Goal: Task Accomplishment & Management: Manage account settings

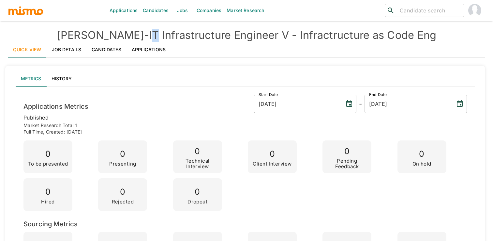
drag, startPoint x: 126, startPoint y: 35, endPoint x: 135, endPoint y: 35, distance: 9.1
click at [135, 35] on h4 "Kaiser - IT Infrastructure Engineer V - Infractructure as Code Eng" at bounding box center [246, 35] width 477 height 13
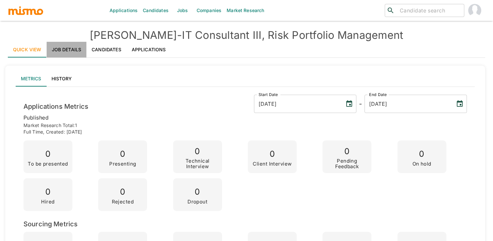
click at [69, 49] on link "Job Details" at bounding box center [67, 50] width 40 height 16
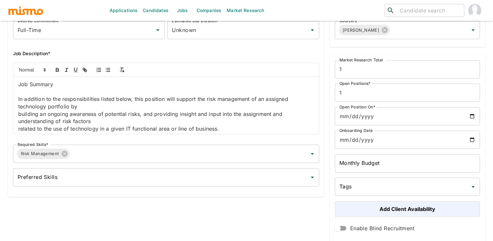
scroll to position [119, 0]
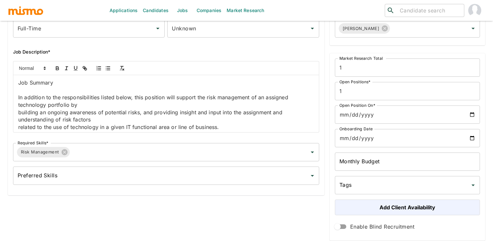
click at [93, 90] on p at bounding box center [166, 89] width 296 height 7
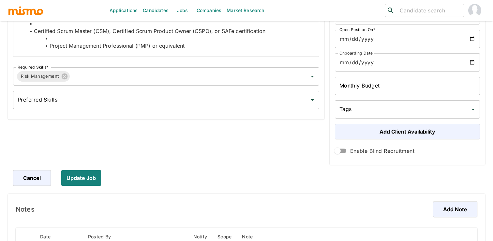
scroll to position [199, 0]
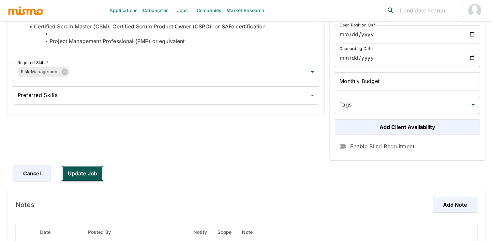
click at [83, 176] on button "Update Job" at bounding box center [82, 173] width 42 height 16
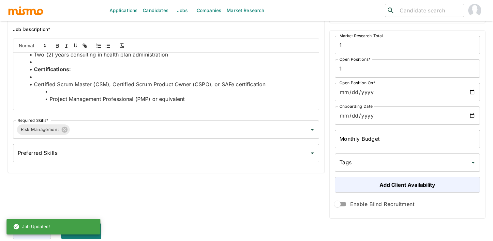
scroll to position [0, 0]
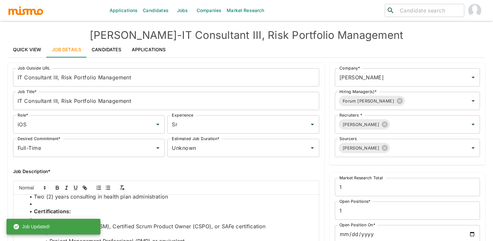
click at [34, 44] on link "Quick View" at bounding box center [27, 50] width 39 height 16
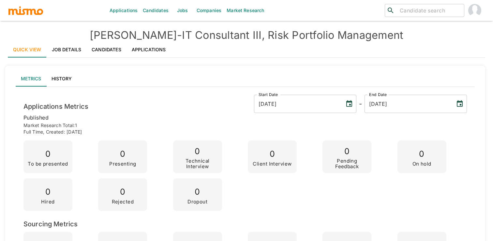
click at [175, 16] on link "Jobs" at bounding box center [182, 10] width 23 height 21
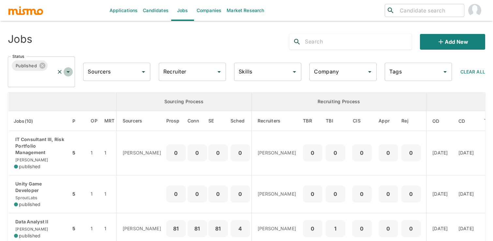
click at [69, 72] on icon "Open" at bounding box center [68, 72] width 8 height 8
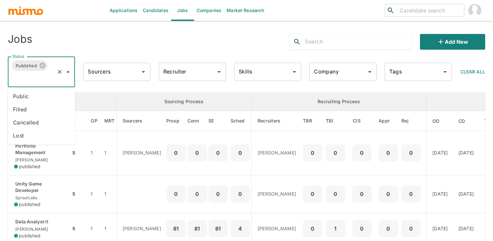
click at [53, 90] on li "Public" at bounding box center [41, 96] width 67 height 13
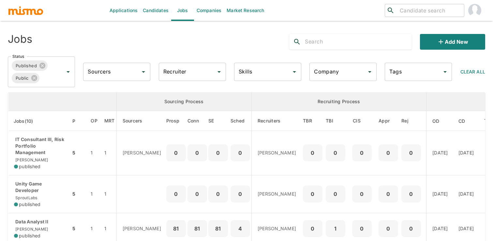
click at [202, 69] on input "Recruiter" at bounding box center [187, 72] width 51 height 12
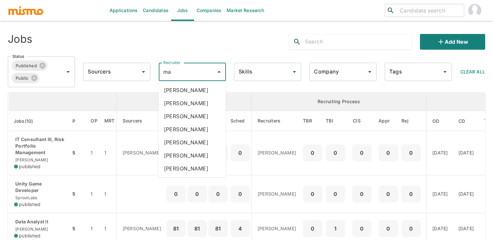
type input "mai"
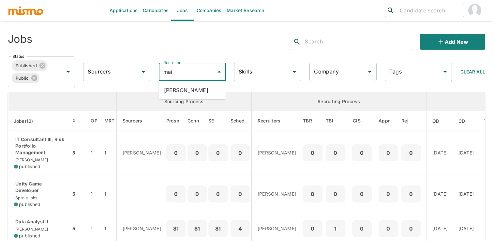
click at [209, 91] on li "[PERSON_NAME]" at bounding box center [192, 89] width 67 height 13
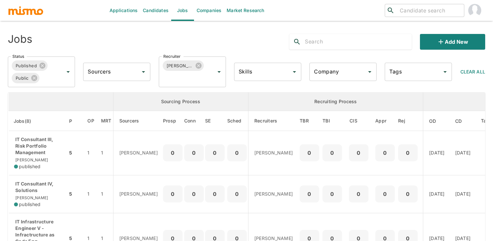
click at [326, 41] on input "text" at bounding box center [358, 42] width 107 height 10
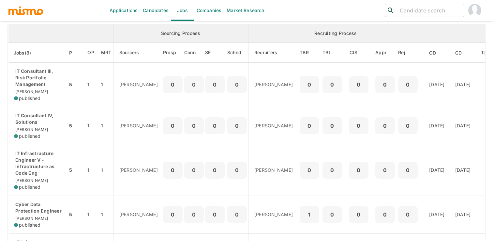
scroll to position [68, 0]
click at [163, 113] on td "0" at bounding box center [173, 125] width 21 height 38
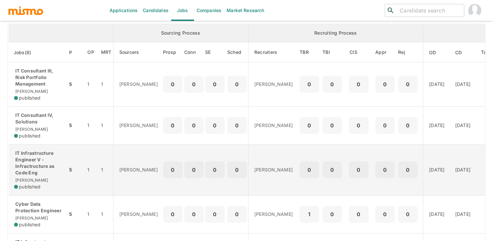
click at [163, 159] on td "0" at bounding box center [173, 169] width 21 height 51
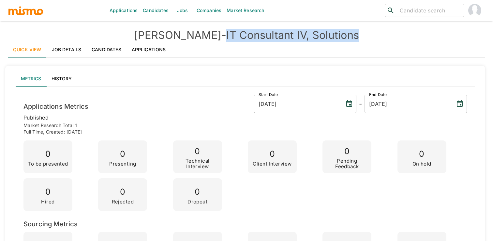
drag, startPoint x: 201, startPoint y: 36, endPoint x: 360, endPoint y: 30, distance: 158.8
click at [360, 30] on h4 "Kaiser - IT Consultant IV, Solutions" at bounding box center [246, 35] width 477 height 13
copy h4 "IT Consultant IV, Solutions"
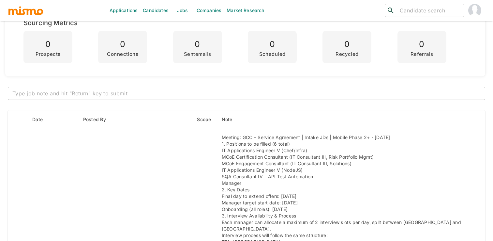
scroll to position [187, 0]
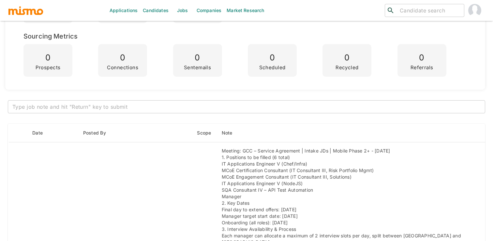
click at [107, 101] on div "x ​" at bounding box center [246, 106] width 477 height 13
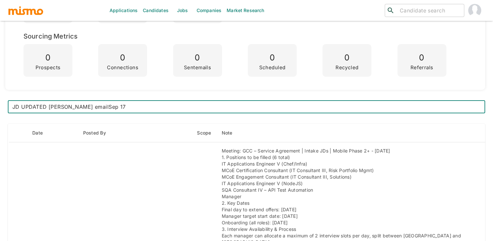
type textarea "JD UPDATED Luis H email Sep 17"
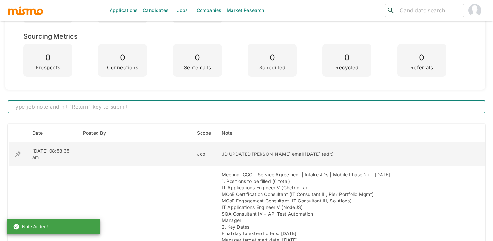
click at [229, 155] on div "JD UPDATED Luis H email Sep 17 (edit)" at bounding box center [346, 154] width 248 height 7
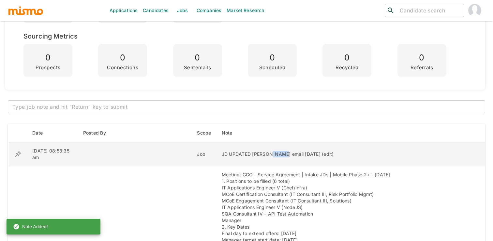
click at [229, 155] on div "JD UPDATED Luis H email Sep 17 (edit)" at bounding box center [346, 154] width 248 height 7
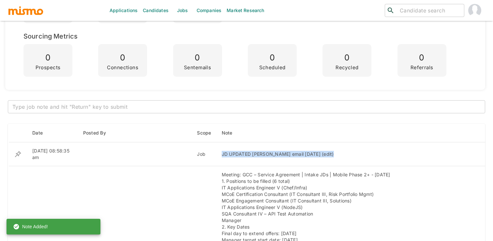
copy div "JD UPDATED Luis H email Sep 17 (edit)"
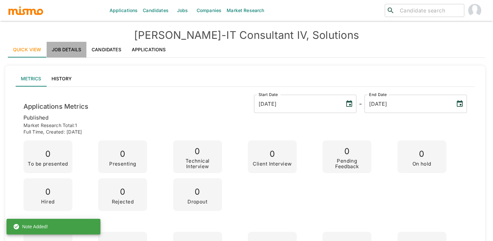
click at [62, 49] on link "Job Details" at bounding box center [67, 50] width 40 height 16
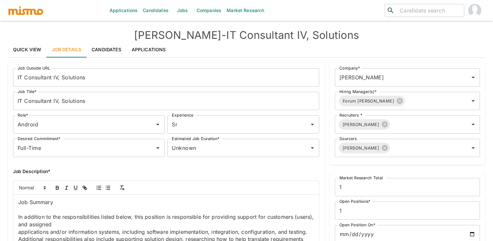
click at [95, 213] on p "In addition to the responsibilities listed below, this position is responsible …" at bounding box center [166, 220] width 296 height 15
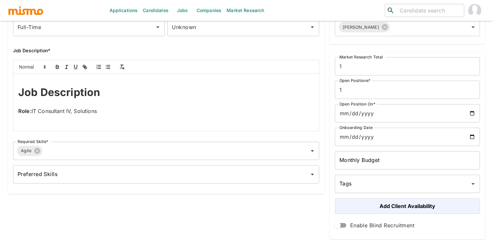
drag, startPoint x: 36, startPoint y: 120, endPoint x: 2, endPoint y: 70, distance: 60.3
click at [2, 70] on div "Job Outside URL IT Consultant IV, Solutions Job Outside URL Job Title* IT Consu…" at bounding box center [242, 96] width 485 height 325
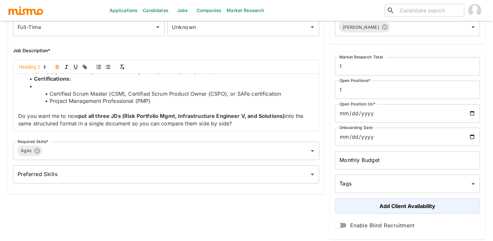
scroll to position [869, 0]
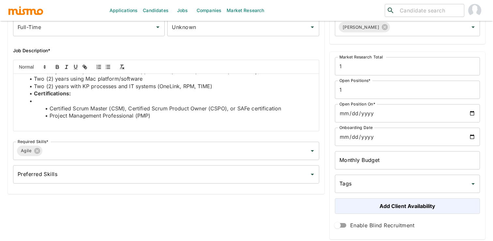
drag, startPoint x: 39, startPoint y: 107, endPoint x: 51, endPoint y: 140, distance: 35.4
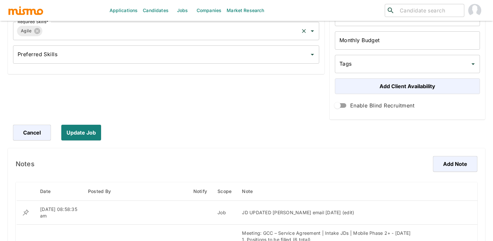
scroll to position [258, 0]
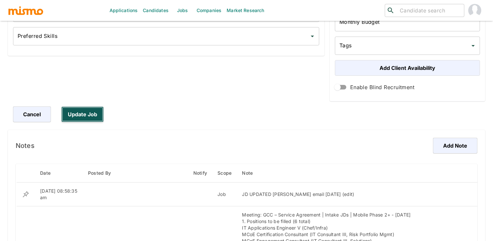
click at [81, 116] on button "Update Job" at bounding box center [82, 114] width 42 height 16
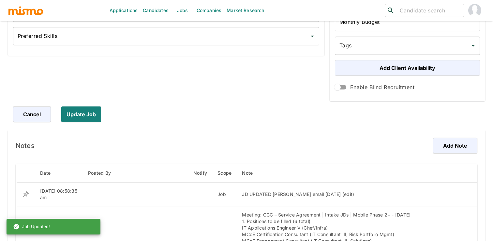
scroll to position [0, 0]
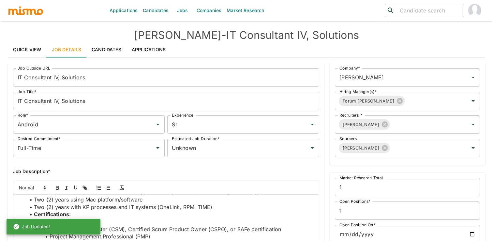
click at [178, 10] on link "Jobs" at bounding box center [182, 10] width 23 height 21
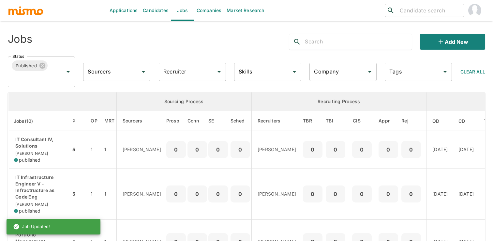
click at [184, 75] on input "Recruiter" at bounding box center [187, 72] width 51 height 12
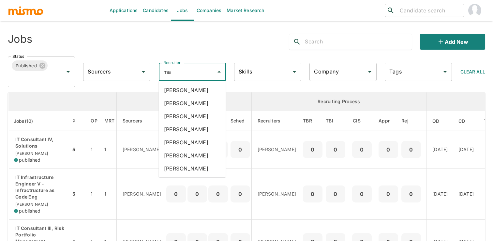
type input "mai"
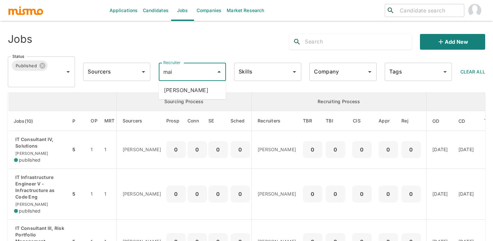
click at [187, 95] on li "Maia Reyes" at bounding box center [192, 89] width 67 height 13
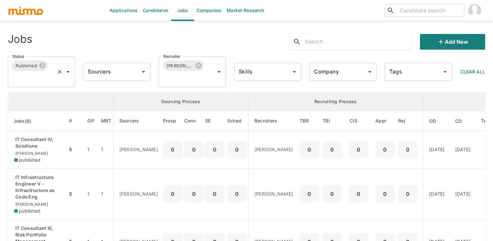
click at [68, 72] on icon "Open" at bounding box center [67, 72] width 3 height 2
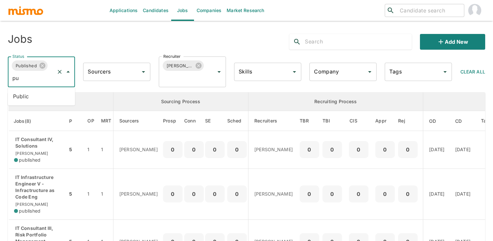
type input "pub"
click at [34, 93] on li "Public" at bounding box center [41, 96] width 67 height 13
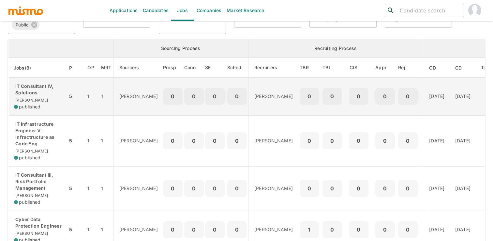
scroll to position [53, 0]
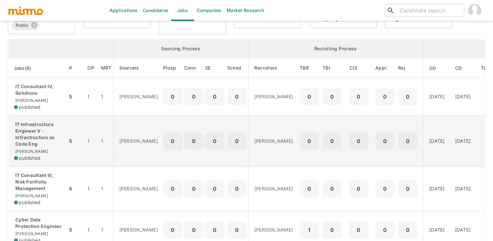
click at [185, 128] on td "0" at bounding box center [194, 140] width 20 height 51
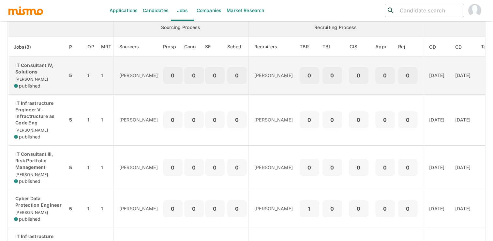
scroll to position [77, 0]
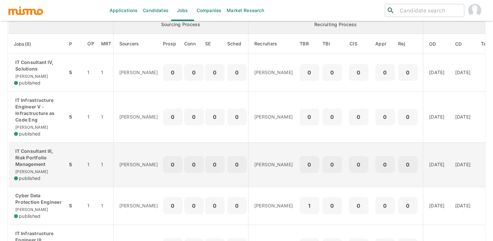
click at [226, 148] on td "0" at bounding box center [237, 164] width 22 height 44
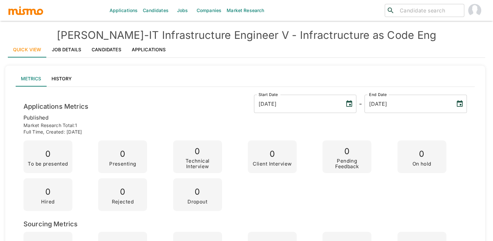
click at [74, 54] on link "Job Details" at bounding box center [67, 50] width 40 height 16
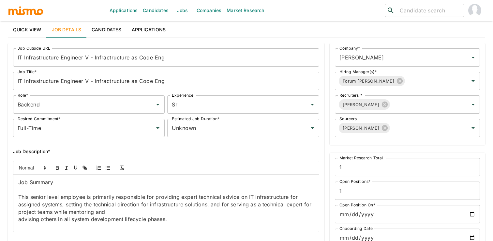
scroll to position [27, 0]
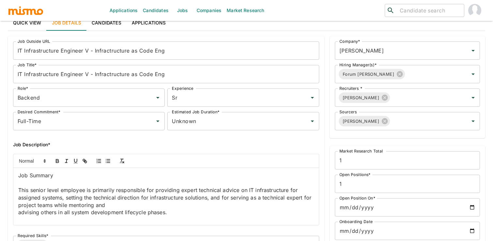
click at [75, 197] on p "This senior level employee is primarily responsible for providing expert techni…" at bounding box center [166, 197] width 296 height 22
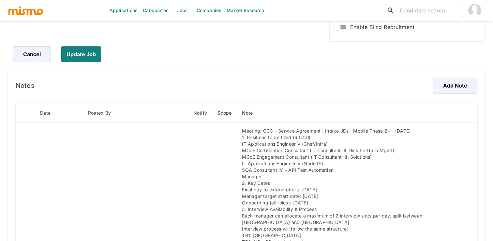
scroll to position [321, 0]
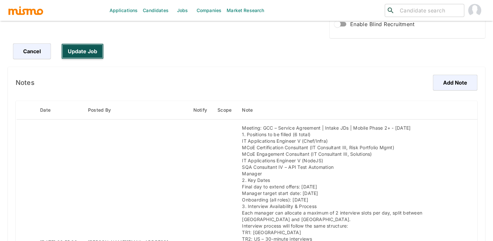
click at [80, 46] on button "Update Job" at bounding box center [82, 51] width 42 height 16
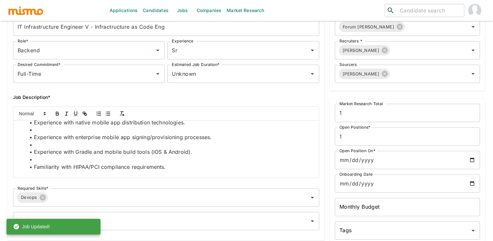
scroll to position [0, 0]
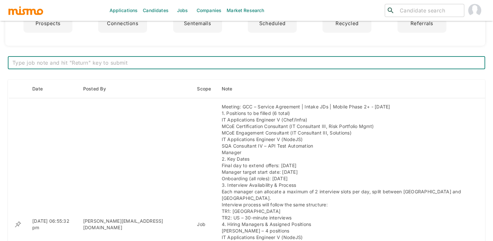
scroll to position [245, 0]
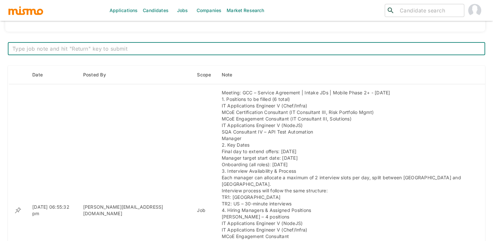
click at [143, 50] on textarea at bounding box center [246, 48] width 468 height 7
paste textarea "JD UPDATED with [PERSON_NAME] Email [DATE]"
type textarea "JD UPDATED with [PERSON_NAME] Email [DATE]"
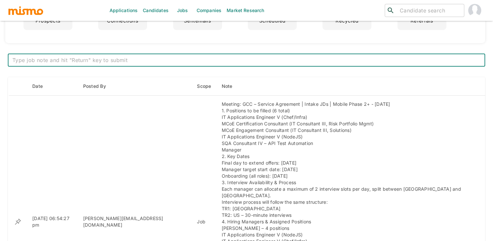
scroll to position [237, 0]
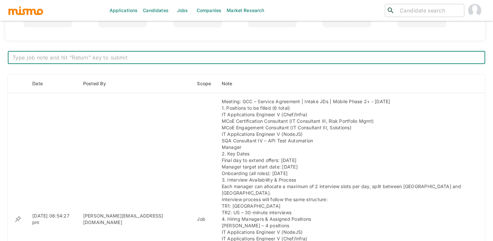
click at [131, 55] on textarea at bounding box center [246, 57] width 468 height 7
type textarea "JD UPDATED with Luis H Email Sep 17"
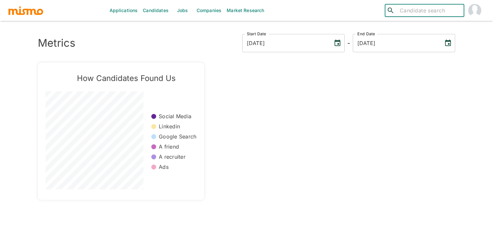
click at [428, 14] on input "search" at bounding box center [429, 10] width 64 height 9
type input "l"
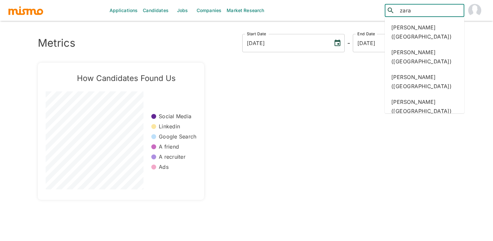
type input "zarat"
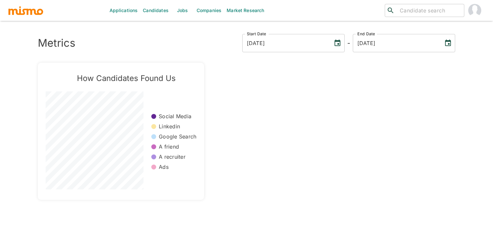
click at [174, 14] on link "Jobs" at bounding box center [182, 10] width 23 height 21
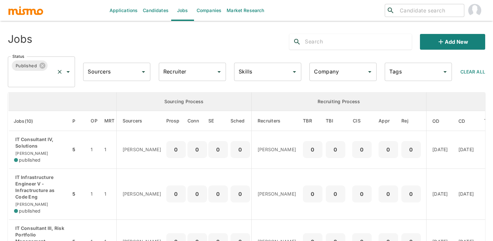
click at [70, 74] on icon "Open" at bounding box center [68, 72] width 8 height 8
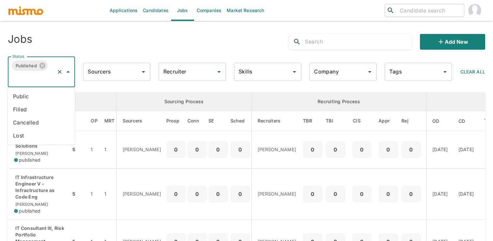
click at [51, 93] on li "Public" at bounding box center [41, 96] width 67 height 13
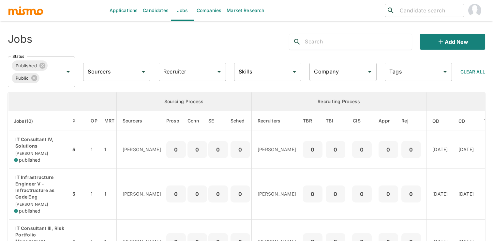
click at [314, 41] on input "text" at bounding box center [358, 42] width 107 height 10
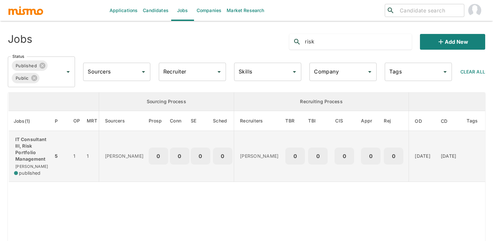
type input "risk"
click at [122, 154] on p "[PERSON_NAME]" at bounding box center [124, 156] width 38 height 7
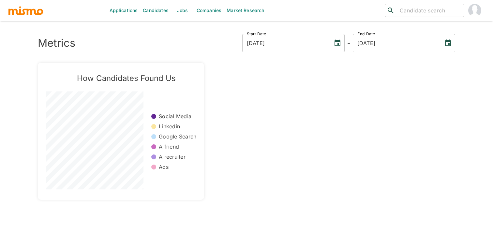
click at [185, 12] on link "Jobs" at bounding box center [182, 10] width 23 height 21
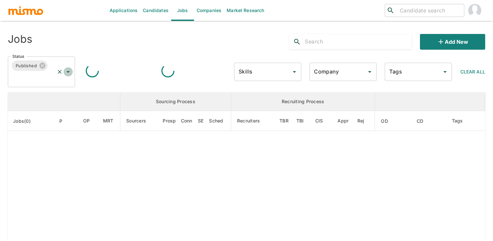
click at [69, 71] on icon "Open" at bounding box center [68, 72] width 8 height 8
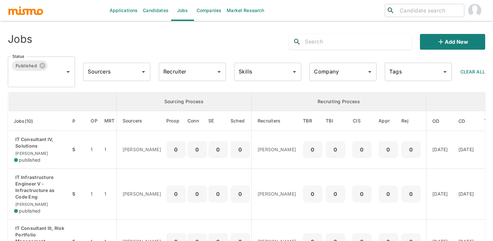
click at [337, 44] on input "text" at bounding box center [358, 42] width 107 height 10
click at [63, 70] on button "Clear" at bounding box center [59, 71] width 9 height 9
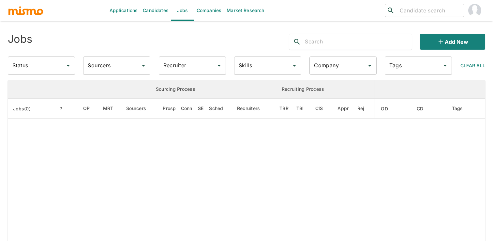
click at [67, 66] on icon "Open" at bounding box center [68, 66] width 8 height 8
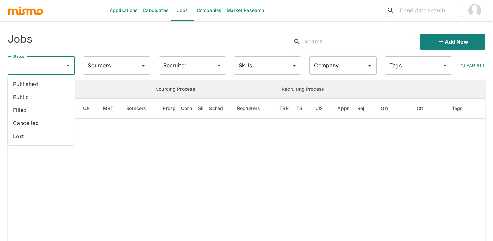
click at [52, 83] on li "Published" at bounding box center [41, 83] width 67 height 13
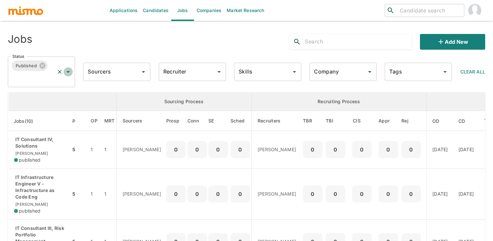
click at [68, 73] on icon "Open" at bounding box center [68, 72] width 8 height 8
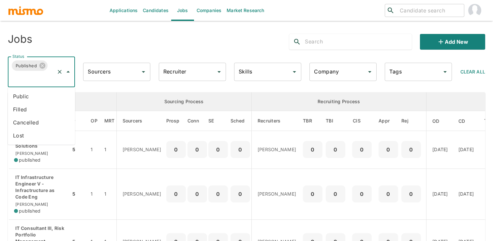
click at [47, 101] on li "Public" at bounding box center [41, 96] width 67 height 13
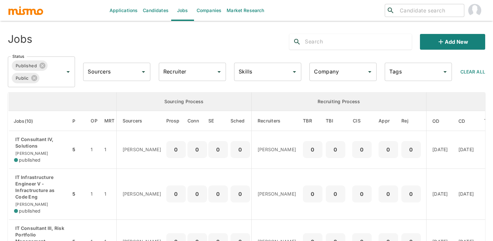
click at [327, 39] on input "text" at bounding box center [358, 42] width 107 height 10
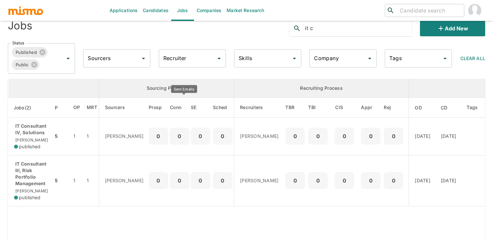
scroll to position [16, 0]
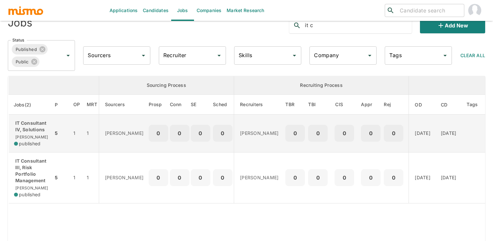
type input "it c"
click at [170, 127] on td "0" at bounding box center [180, 133] width 20 height 38
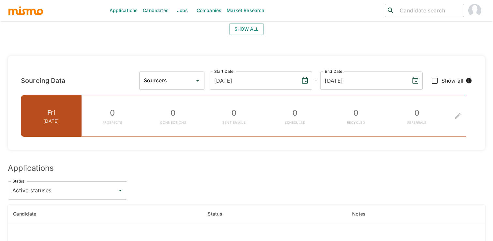
scroll to position [658, 0]
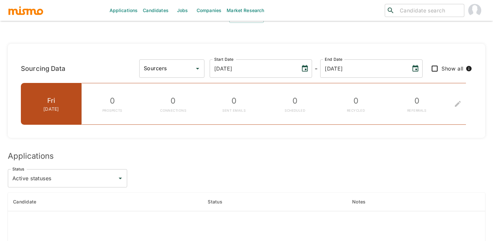
click at [192, 62] on input "Sourcers" at bounding box center [167, 68] width 50 height 12
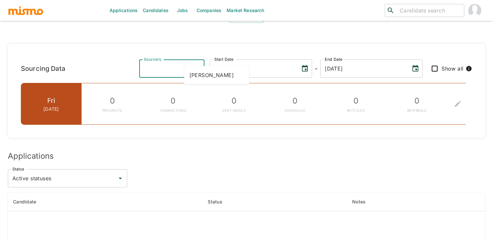
click at [222, 77] on li "Gabriel Hernandez" at bounding box center [216, 74] width 65 height 13
type input "[PERSON_NAME]"
click at [431, 62] on input "Show all" at bounding box center [435, 69] width 14 height 14
checkbox input "true"
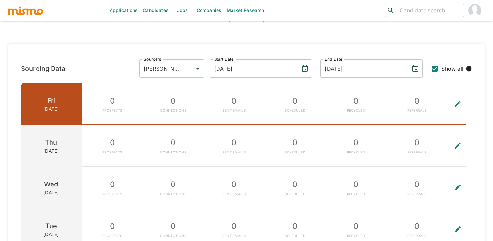
click at [459, 137] on button "To edit the metrics, please select a sourcer first." at bounding box center [457, 145] width 21 height 41
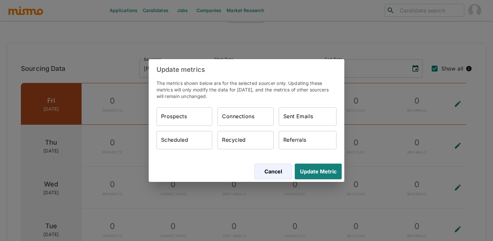
click at [192, 117] on input "Prospects" at bounding box center [184, 116] width 56 height 18
type input "38"
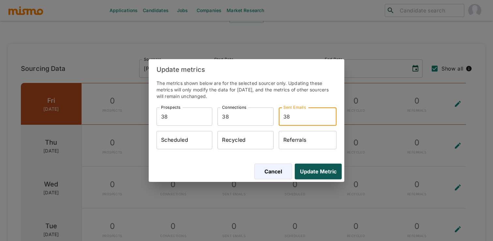
type input "38"
click at [319, 170] on button "Update Metric" at bounding box center [317, 171] width 50 height 16
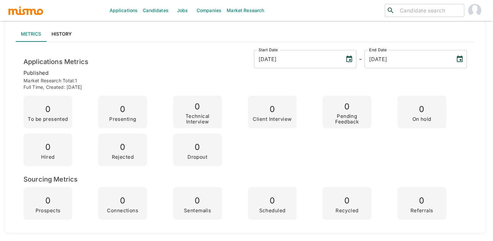
scroll to position [0, 0]
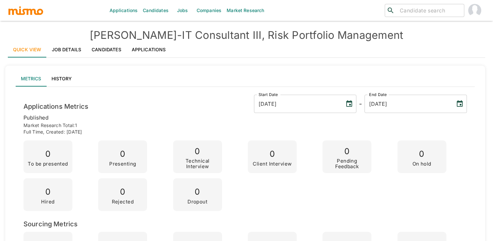
click at [76, 43] on link "Job Details" at bounding box center [67, 50] width 40 height 16
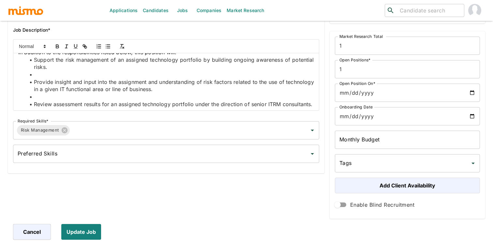
scroll to position [22, 0]
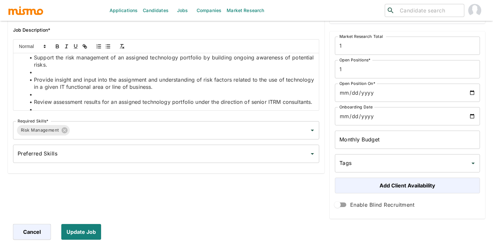
click at [113, 69] on li at bounding box center [170, 71] width 288 height 7
click at [99, 99] on span "Review assessment results for an assigned technology portfolio under the direct…" at bounding box center [173, 101] width 279 height 7
click at [94, 95] on li at bounding box center [170, 94] width 288 height 7
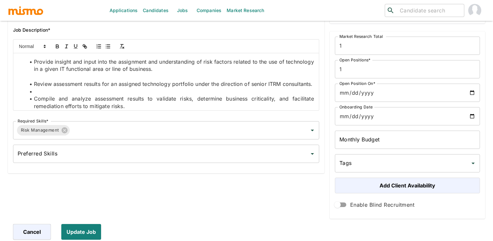
scroll to position [51, 0]
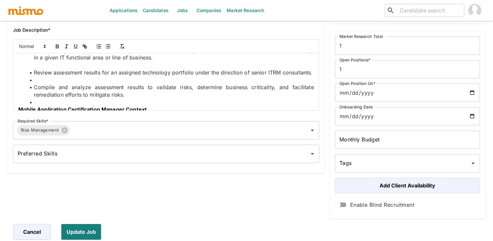
click at [77, 82] on li at bounding box center [170, 79] width 288 height 7
click at [76, 101] on li at bounding box center [170, 101] width 288 height 7
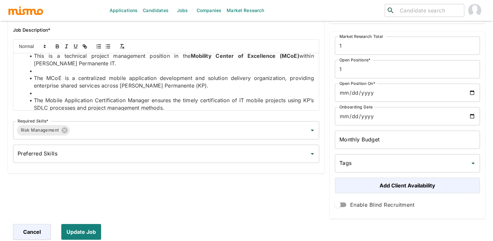
scroll to position [110, 0]
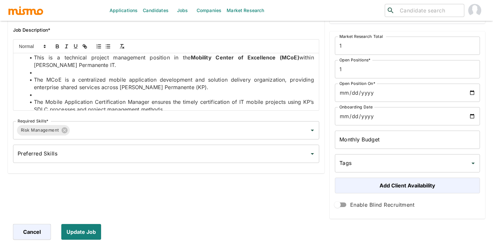
click at [118, 73] on li at bounding box center [170, 72] width 288 height 7
click at [74, 96] on li at bounding box center [170, 94] width 288 height 7
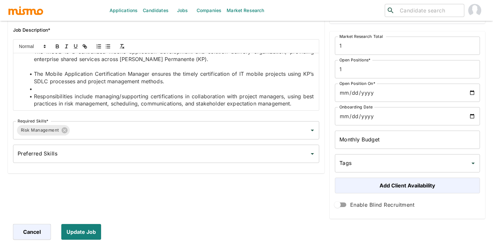
scroll to position [153, 0]
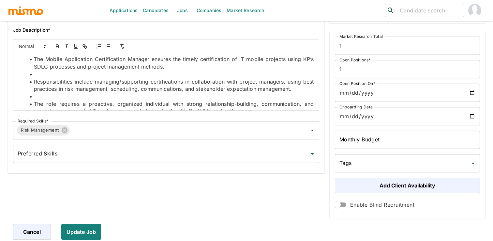
click at [57, 77] on li at bounding box center [170, 73] width 288 height 7
click at [51, 96] on li at bounding box center [170, 96] width 288 height 7
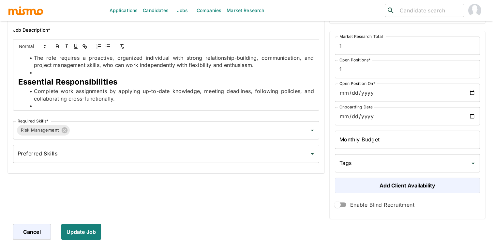
click at [46, 73] on li at bounding box center [170, 72] width 288 height 7
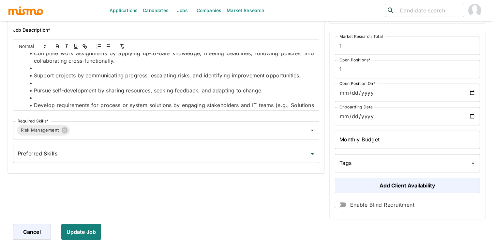
scroll to position [237, 0]
click at [48, 68] on li at bounding box center [170, 67] width 288 height 7
click at [45, 82] on li at bounding box center [170, 82] width 288 height 7
click at [44, 95] on li at bounding box center [170, 97] width 288 height 7
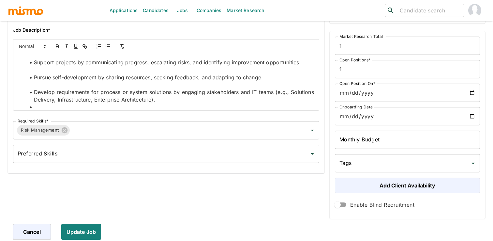
scroll to position [260, 0]
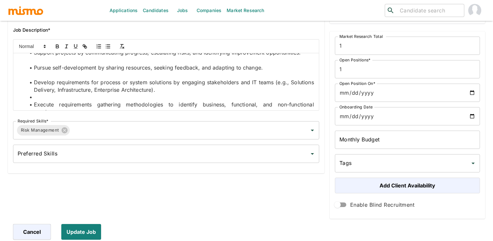
click at [42, 97] on li at bounding box center [170, 96] width 288 height 7
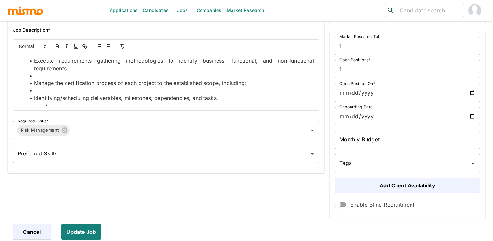
scroll to position [307, 0]
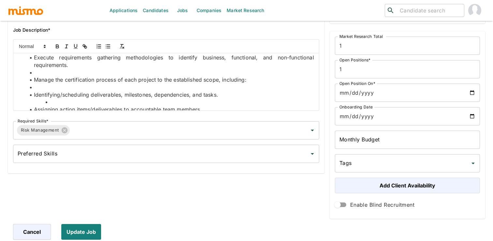
click at [41, 74] on li at bounding box center [170, 72] width 288 height 7
click at [41, 88] on li at bounding box center [170, 86] width 288 height 7
click at [52, 102] on li at bounding box center [170, 101] width 288 height 7
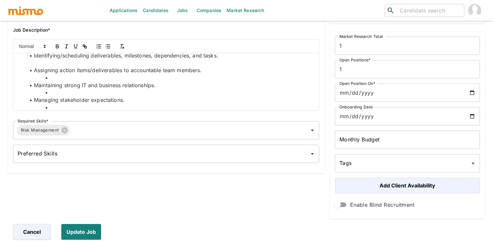
scroll to position [350, 0]
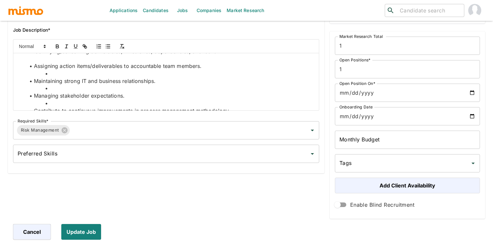
click at [50, 77] on li "Maintaining strong IT and business relationships." at bounding box center [170, 80] width 288 height 7
click at [51, 73] on li at bounding box center [170, 73] width 288 height 7
click at [49, 88] on li at bounding box center [170, 87] width 288 height 7
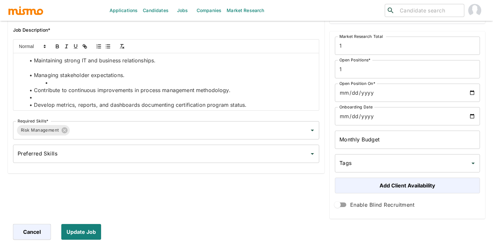
scroll to position [380, 0]
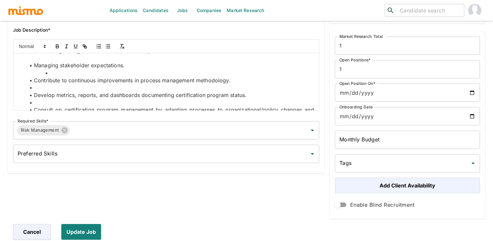
click at [66, 74] on li at bounding box center [170, 72] width 288 height 7
click at [46, 88] on li at bounding box center [170, 87] width 288 height 7
click at [46, 104] on li at bounding box center [170, 102] width 288 height 7
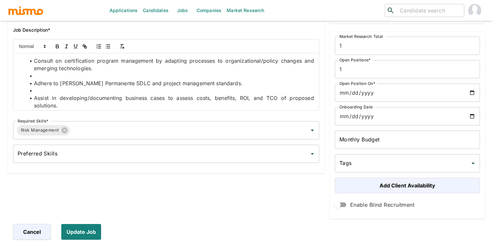
scroll to position [436, 0]
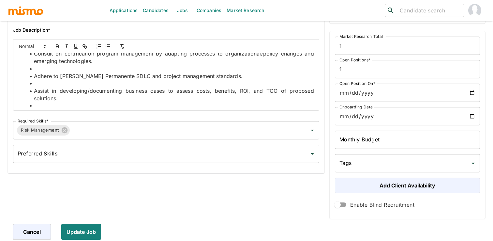
click at [44, 68] on li at bounding box center [170, 68] width 288 height 7
click at [43, 81] on li at bounding box center [170, 83] width 288 height 7
click at [42, 103] on li at bounding box center [170, 105] width 288 height 7
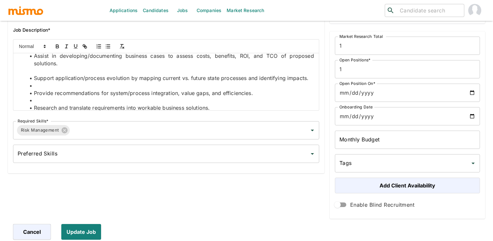
scroll to position [474, 0]
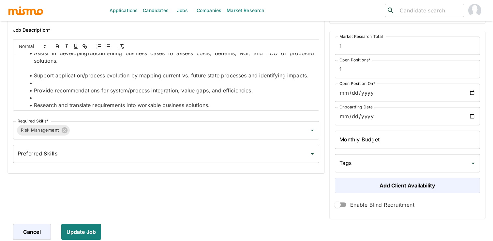
click at [40, 86] on li at bounding box center [170, 82] width 288 height 7
click at [40, 98] on li at bounding box center [170, 97] width 288 height 7
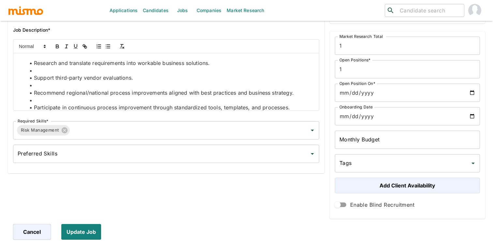
scroll to position [519, 0]
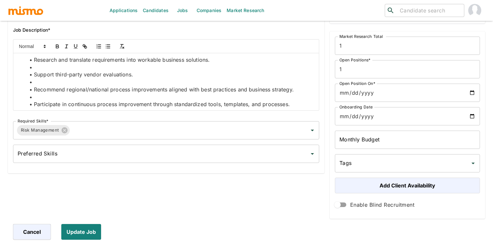
click at [39, 69] on li at bounding box center [170, 67] width 288 height 7
click at [38, 81] on li at bounding box center [170, 81] width 288 height 7
click at [38, 97] on li at bounding box center [170, 96] width 288 height 7
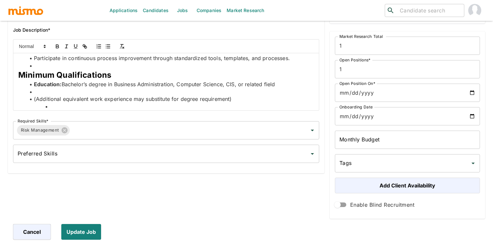
click at [39, 66] on li at bounding box center [170, 65] width 288 height 7
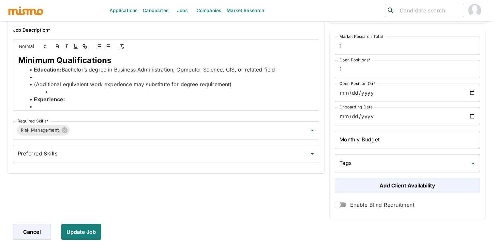
scroll to position [586, 0]
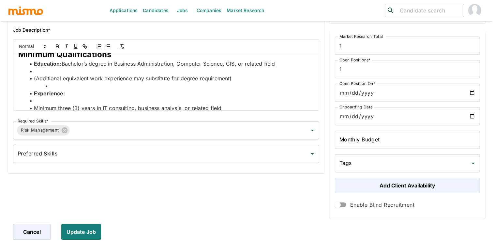
click at [42, 71] on li at bounding box center [170, 70] width 288 height 7
click at [50, 86] on li at bounding box center [170, 85] width 288 height 7
click at [46, 100] on li at bounding box center [170, 100] width 288 height 7
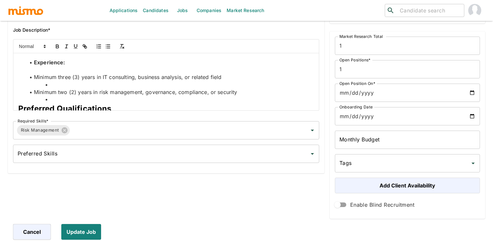
scroll to position [621, 0]
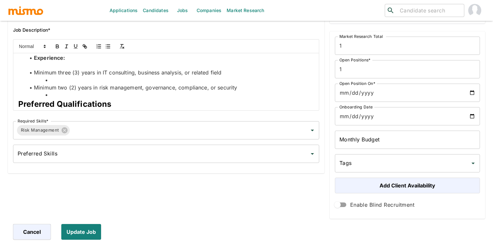
click at [53, 81] on li at bounding box center [170, 79] width 288 height 7
click at [51, 66] on p at bounding box center [166, 64] width 296 height 7
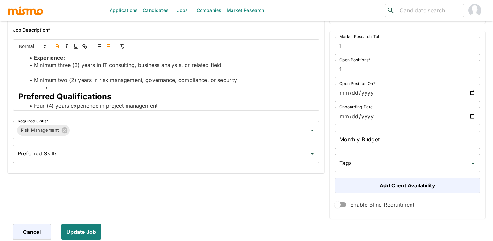
click at [51, 77] on li "Minimum two (2) years in risk management, governance, compliance, or security" at bounding box center [170, 79] width 288 height 7
click at [51, 73] on p at bounding box center [166, 72] width 296 height 7
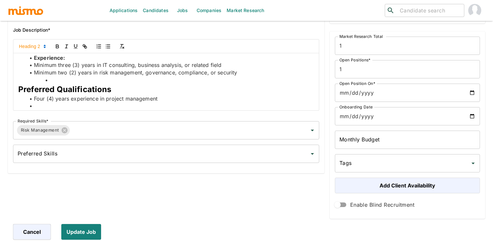
click at [62, 78] on li at bounding box center [170, 79] width 288 height 7
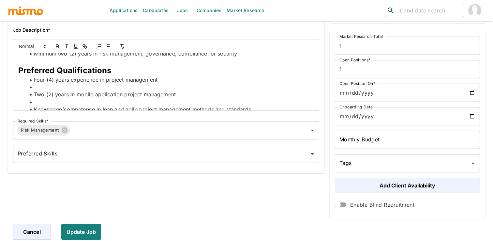
scroll to position [645, 0]
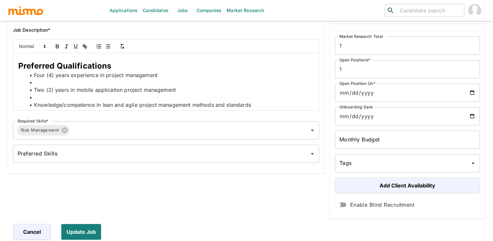
click at [51, 82] on li at bounding box center [170, 82] width 288 height 7
click at [46, 98] on li at bounding box center [170, 97] width 288 height 7
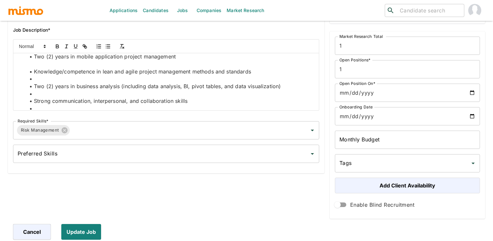
scroll to position [679, 0]
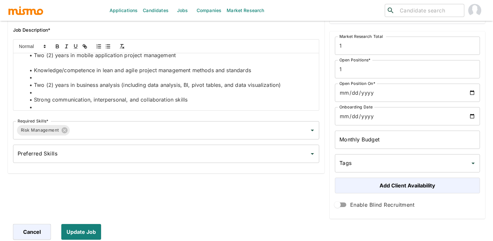
click at [41, 80] on li at bounding box center [170, 77] width 288 height 7
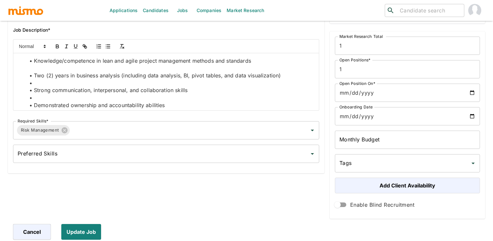
scroll to position [689, 0]
click at [41, 84] on li at bounding box center [170, 82] width 288 height 7
click at [44, 99] on li at bounding box center [170, 96] width 288 height 7
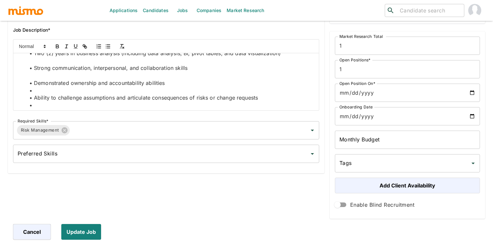
scroll to position [726, 0]
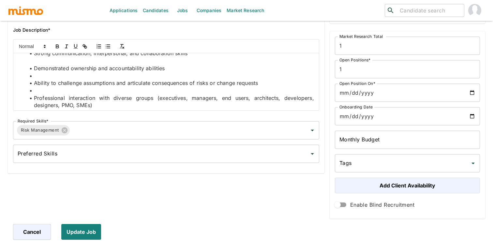
click at [43, 77] on li at bounding box center [170, 75] width 288 height 7
click at [43, 89] on li at bounding box center [170, 90] width 288 height 7
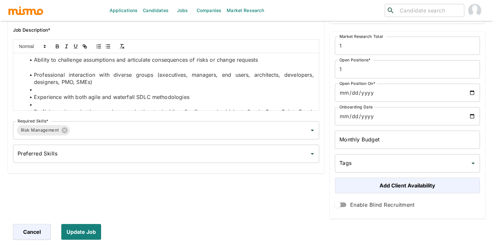
scroll to position [770, 0]
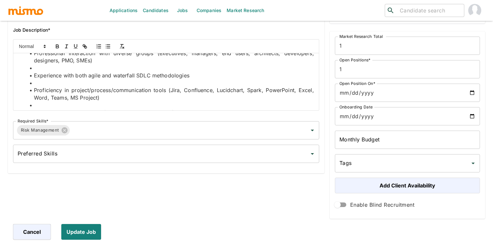
click at [40, 71] on li at bounding box center [170, 67] width 288 height 7
click at [40, 84] on li at bounding box center [170, 82] width 288 height 7
click at [41, 107] on li at bounding box center [170, 104] width 288 height 7
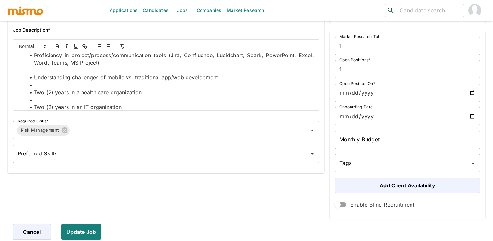
scroll to position [810, 0]
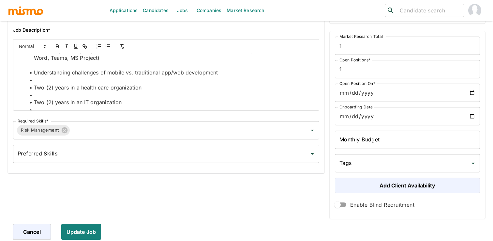
click at [40, 82] on li at bounding box center [170, 79] width 288 height 7
click at [40, 94] on li at bounding box center [170, 94] width 288 height 7
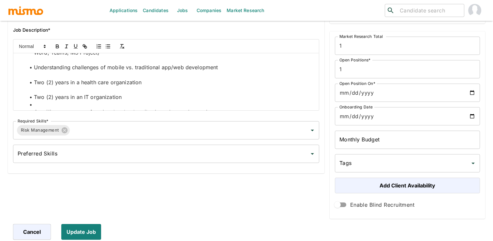
click at [39, 105] on li at bounding box center [170, 104] width 288 height 7
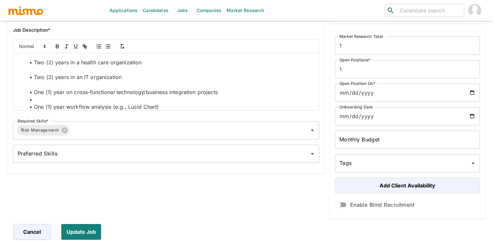
scroll to position [853, 0]
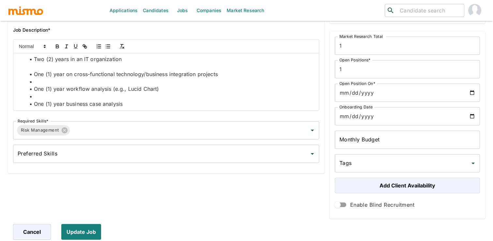
click at [43, 79] on li at bounding box center [170, 81] width 288 height 7
click at [42, 96] on li at bounding box center [170, 96] width 288 height 7
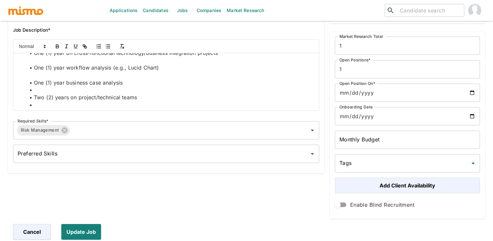
scroll to position [887, 0]
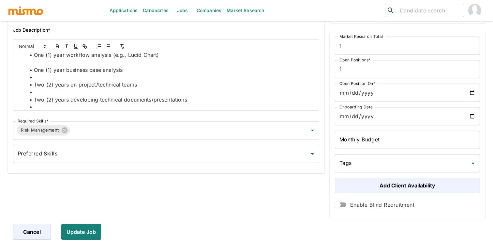
click at [40, 80] on li at bounding box center [170, 76] width 288 height 7
click at [39, 92] on li at bounding box center [170, 91] width 288 height 7
click at [40, 106] on li at bounding box center [170, 106] width 288 height 7
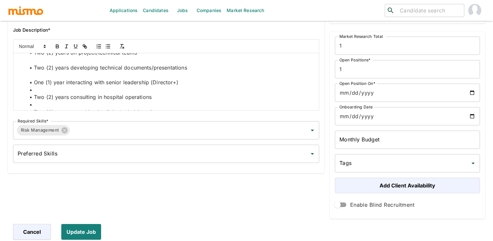
scroll to position [922, 0]
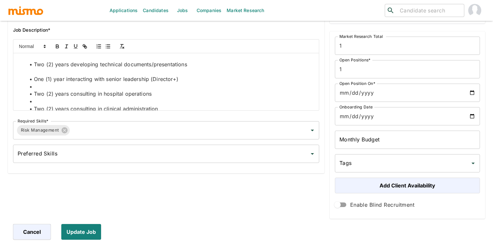
click at [42, 88] on li at bounding box center [170, 86] width 288 height 7
click at [42, 99] on li at bounding box center [170, 100] width 288 height 7
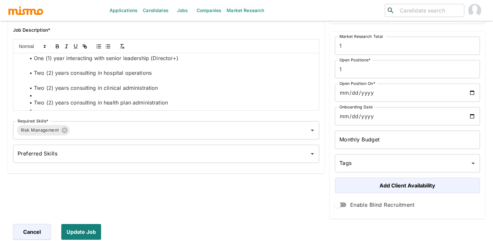
scroll to position [953, 0]
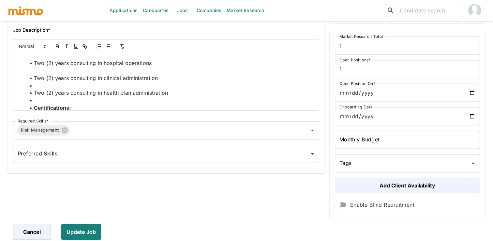
click at [44, 86] on li at bounding box center [170, 85] width 288 height 7
click at [42, 100] on li at bounding box center [170, 99] width 288 height 7
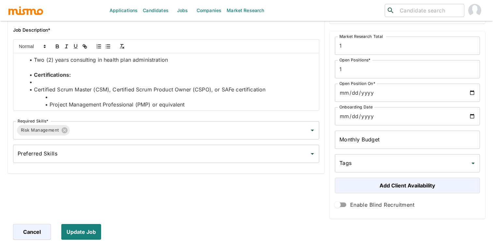
scroll to position [987, 0]
click at [42, 81] on li at bounding box center [170, 80] width 288 height 7
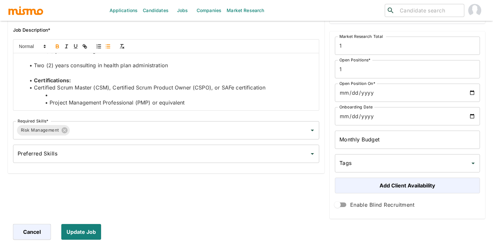
scroll to position [980, 0]
click at [52, 93] on li at bounding box center [170, 95] width 288 height 7
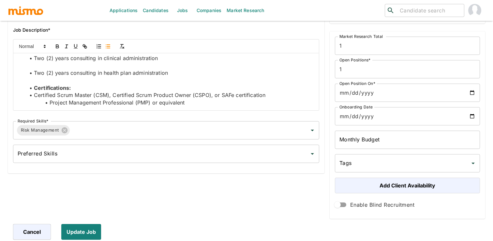
scroll to position [973, 0]
click at [48, 104] on li "Project Management Professional (PMP) or equivalent" at bounding box center [170, 102] width 288 height 7
click at [84, 228] on button "Update Job" at bounding box center [82, 232] width 42 height 16
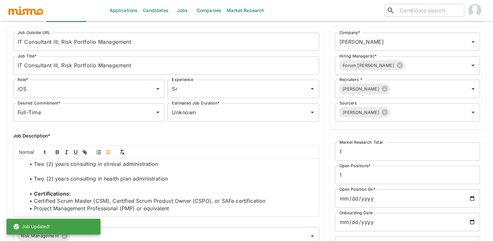
scroll to position [0, 0]
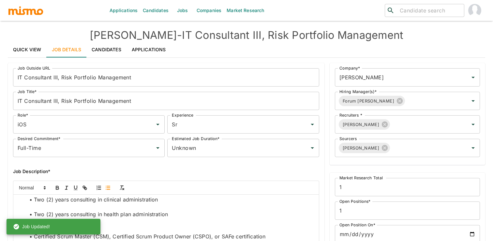
click at [25, 44] on link "Quick View" at bounding box center [27, 50] width 39 height 16
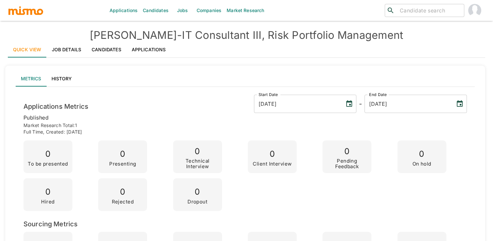
click at [65, 51] on link "Job Details" at bounding box center [67, 50] width 40 height 16
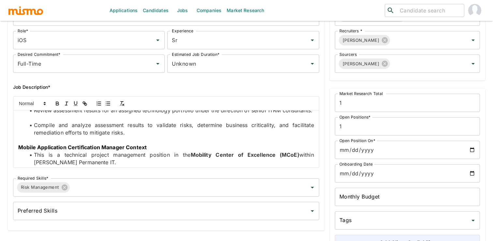
scroll to position [87, 0]
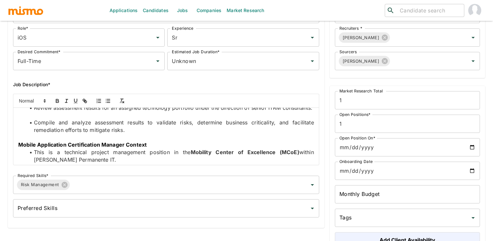
click at [111, 133] on span "Compile and analyze assessment results to validate risks, determine business cr…" at bounding box center [175, 126] width 282 height 14
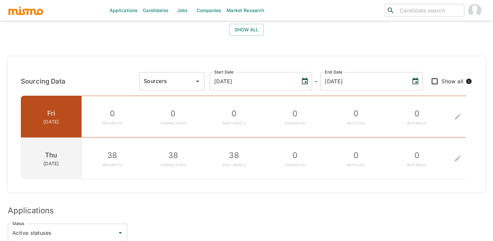
scroll to position [654, 0]
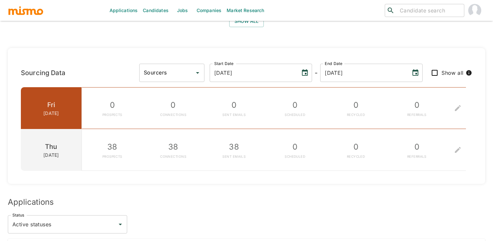
click at [192, 66] on input "Sourcers" at bounding box center [167, 72] width 50 height 12
click at [216, 79] on li "Gabriel Hernandez" at bounding box center [216, 79] width 65 height 13
type input "Gabriel Hernandez"
click at [454, 104] on icon "To edit the metrics, please select a sourcer first." at bounding box center [458, 108] width 8 height 8
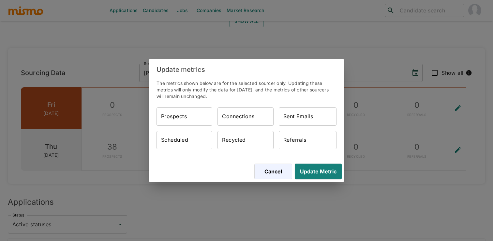
click at [167, 130] on div "Prospects Prospects Connections Connections Sent Emails Sent Emails Scheduled S…" at bounding box center [246, 130] width 180 height 47
click at [169, 120] on input "Prospects" at bounding box center [184, 116] width 56 height 18
type input "24"
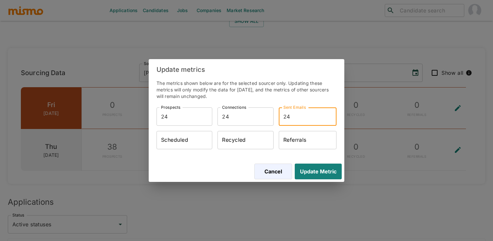
type input "24"
click at [330, 179] on div "Cancel Update Metric" at bounding box center [247, 171] width 196 height 21
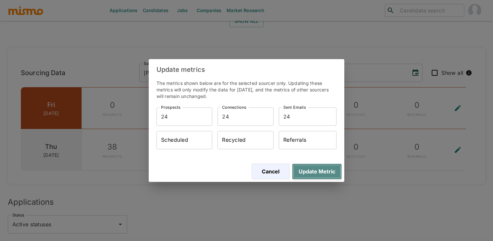
click at [329, 165] on button "Update Metric" at bounding box center [317, 171] width 50 height 16
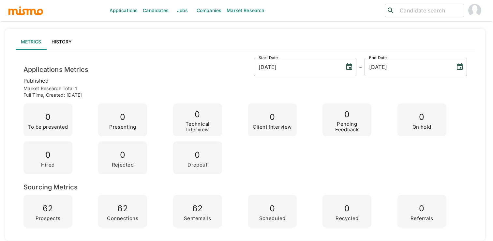
scroll to position [35, 0]
